Goal: Navigation & Orientation: Find specific page/section

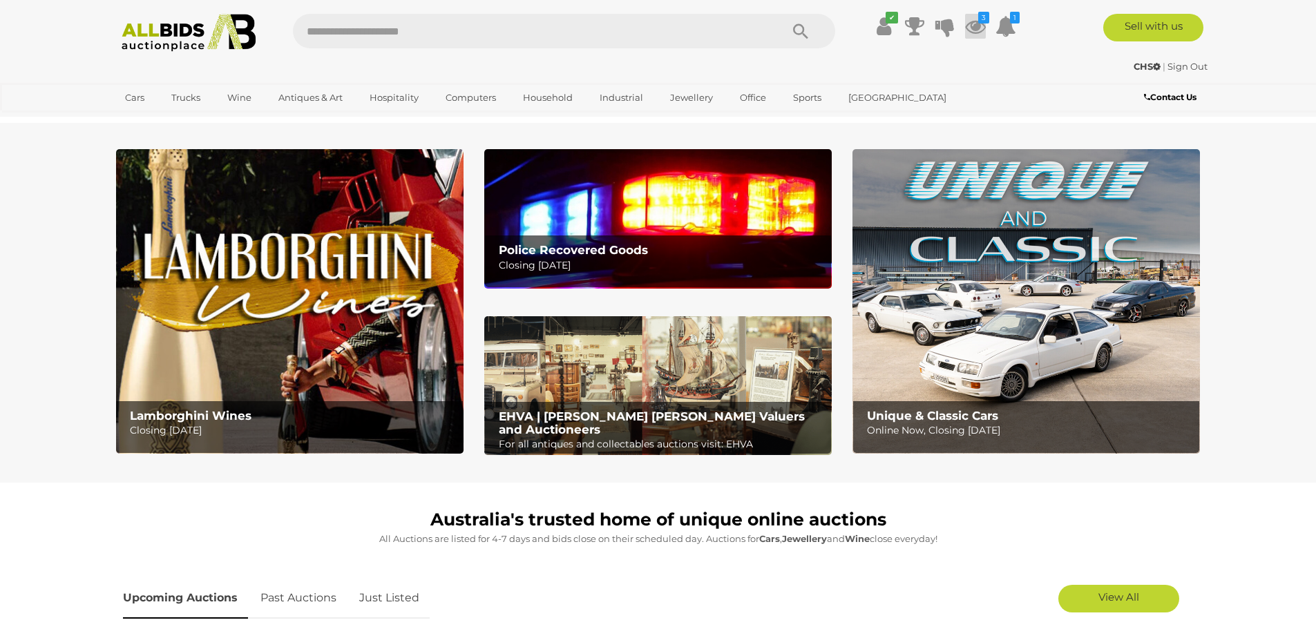
click at [974, 27] on icon at bounding box center [975, 26] width 21 height 25
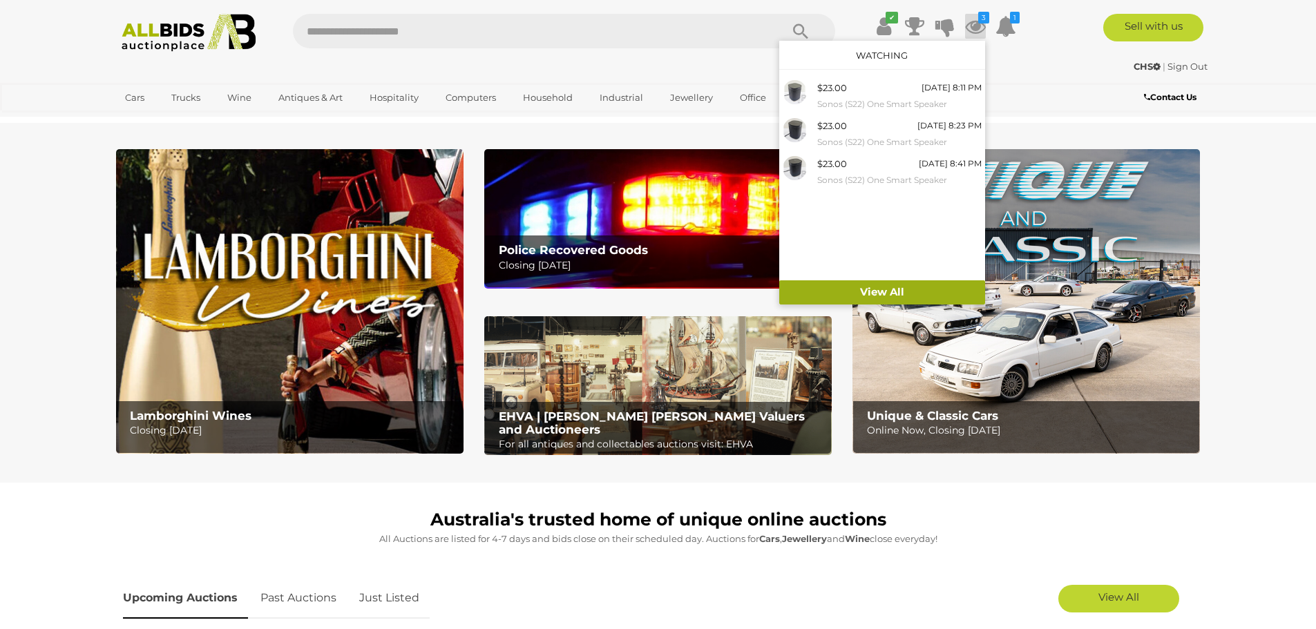
click at [893, 287] on link "View All" at bounding box center [882, 292] width 206 height 24
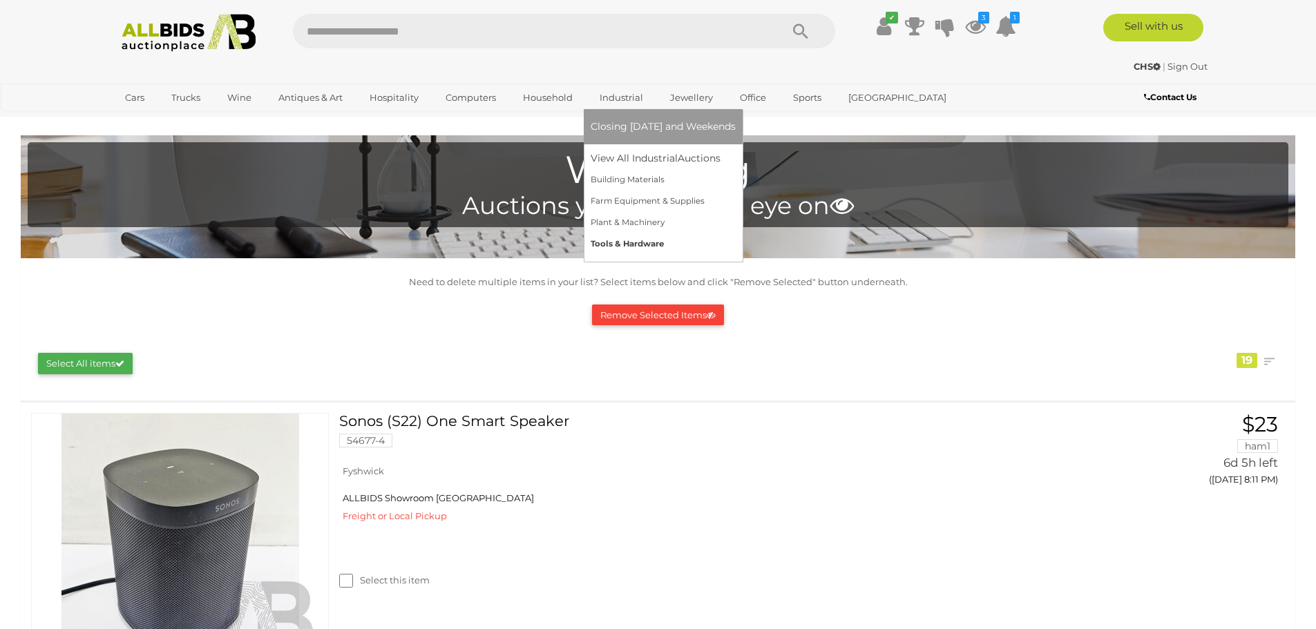
click at [638, 247] on link "Tools & Hardware" at bounding box center [662, 243] width 145 height 21
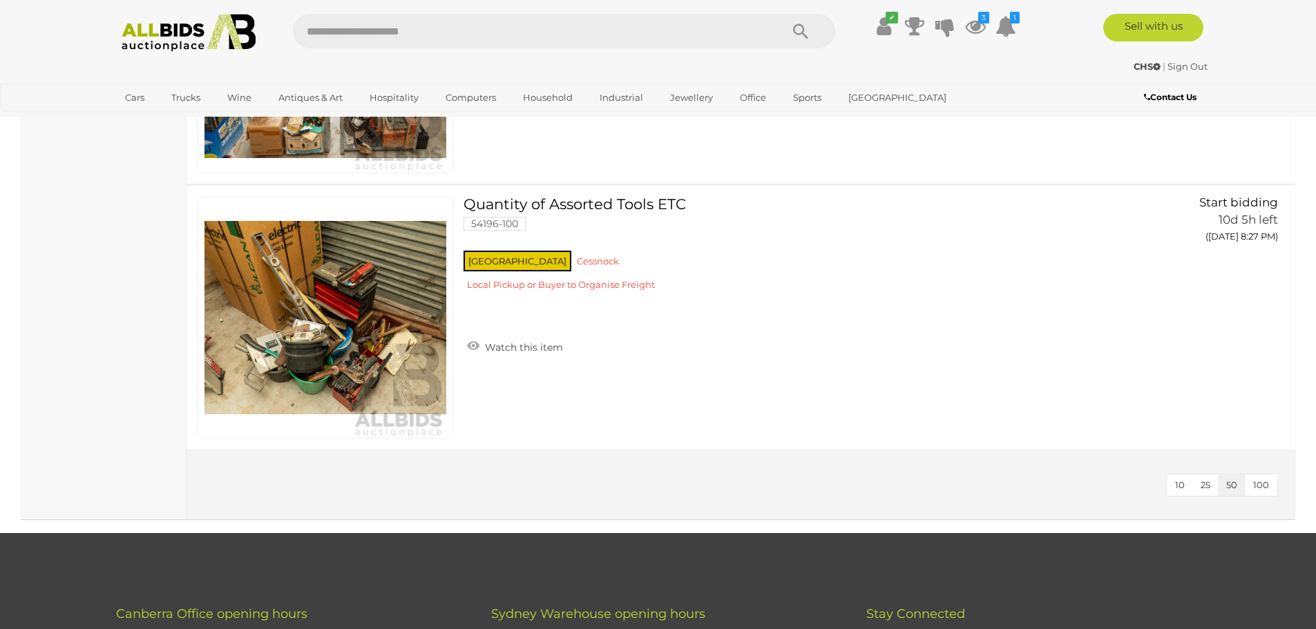
scroll to position [5732, 0]
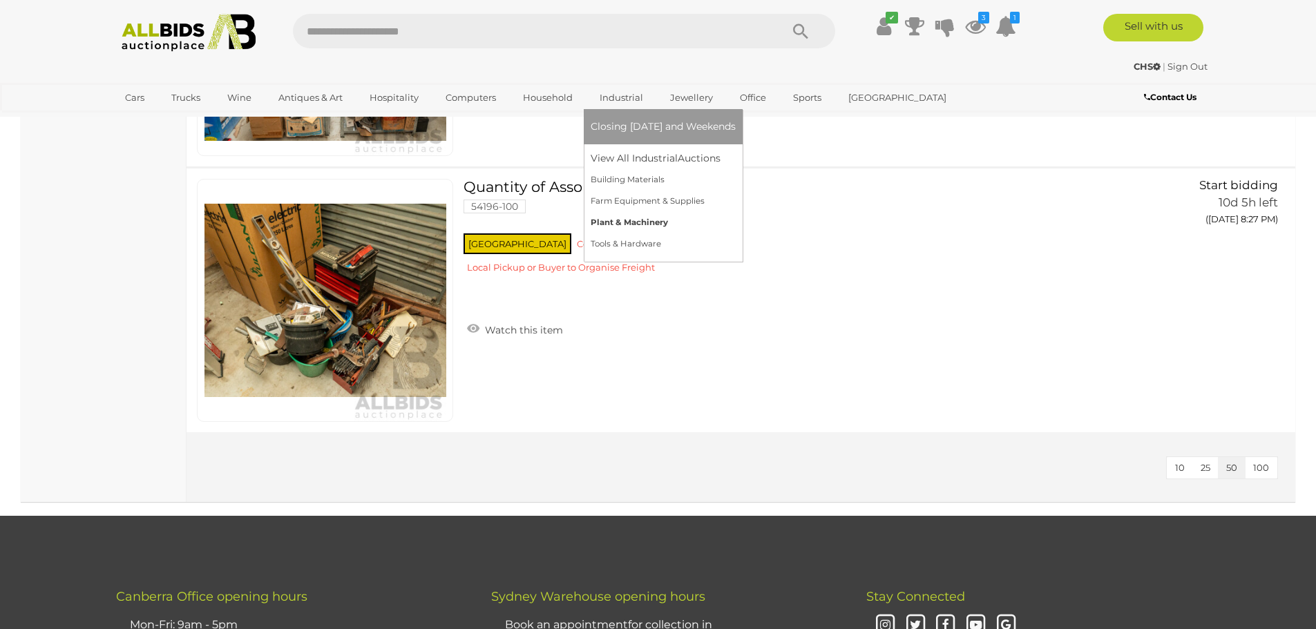
click at [645, 219] on link "Plant & Machinery" at bounding box center [662, 222] width 145 height 21
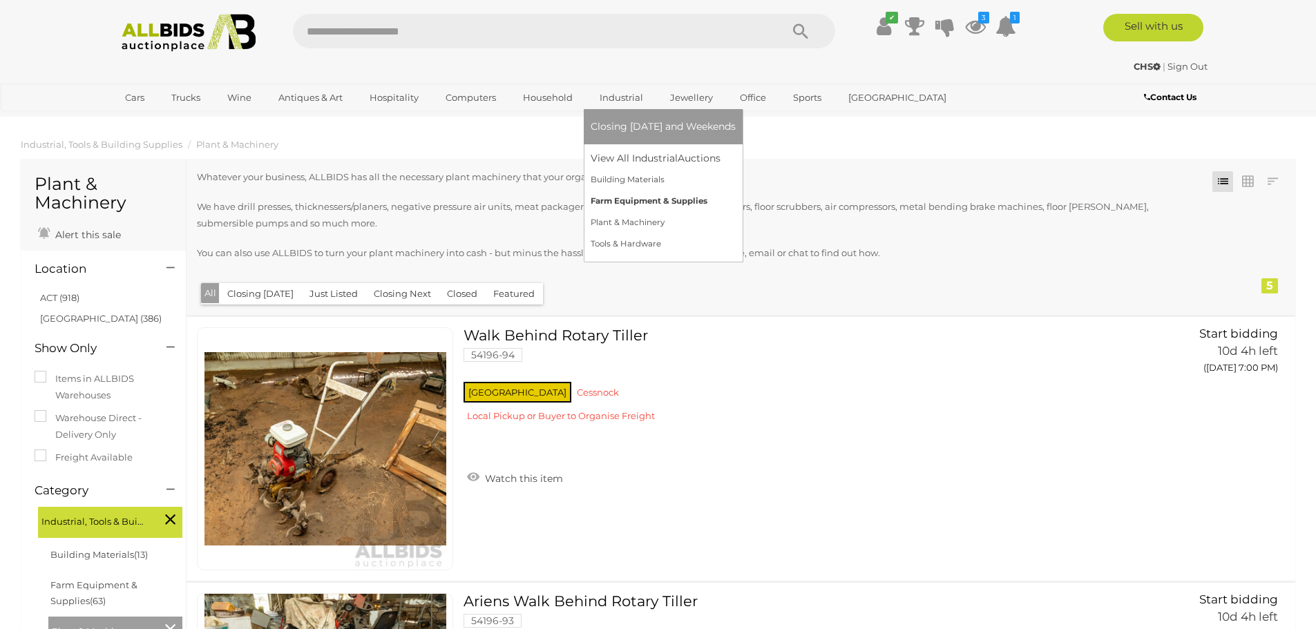
click at [626, 202] on link "Farm Equipment & Supplies" at bounding box center [662, 201] width 145 height 21
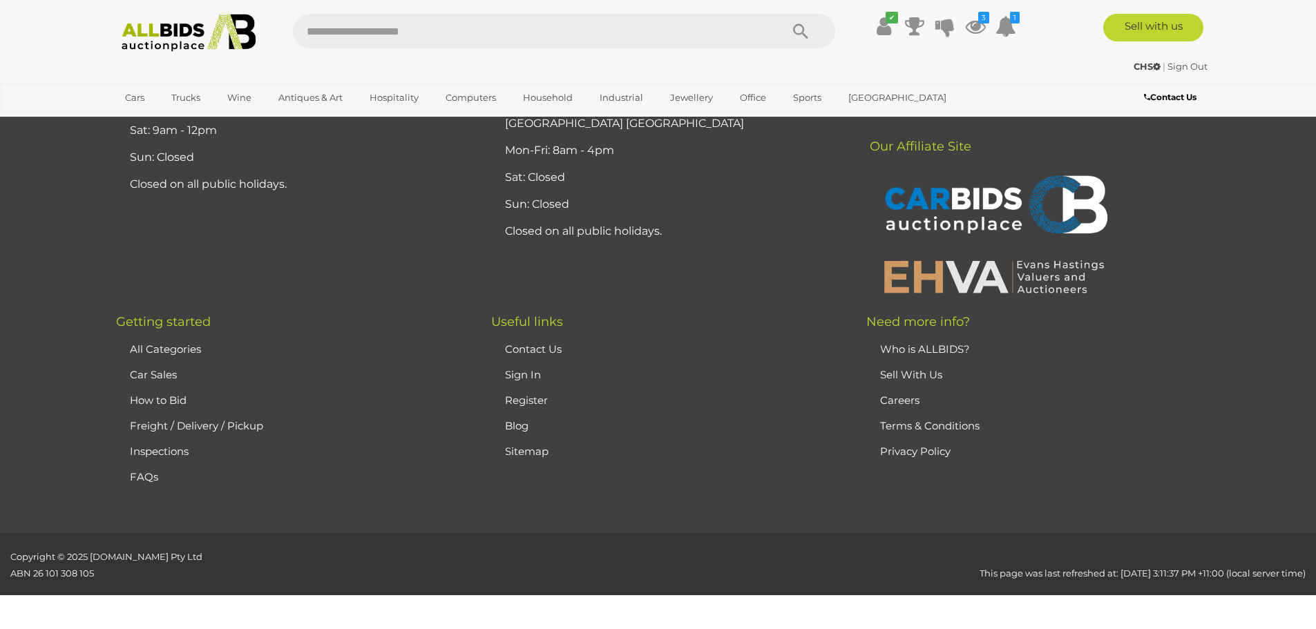
scroll to position [13699, 0]
